Goal: Transaction & Acquisition: Purchase product/service

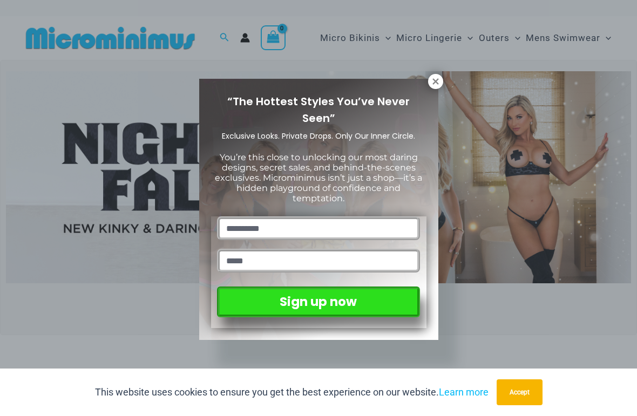
click at [437, 84] on icon at bounding box center [435, 81] width 6 height 6
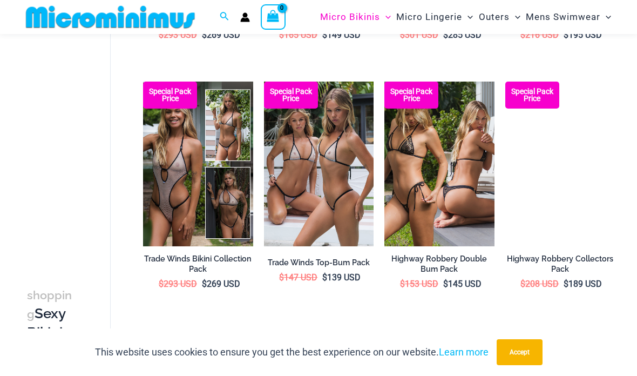
scroll to position [777, 0]
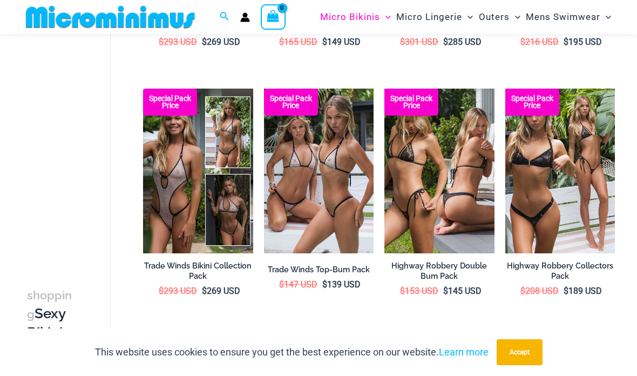
click at [264, 89] on img at bounding box center [264, 89] width 0 height 0
